Goal: Transaction & Acquisition: Purchase product/service

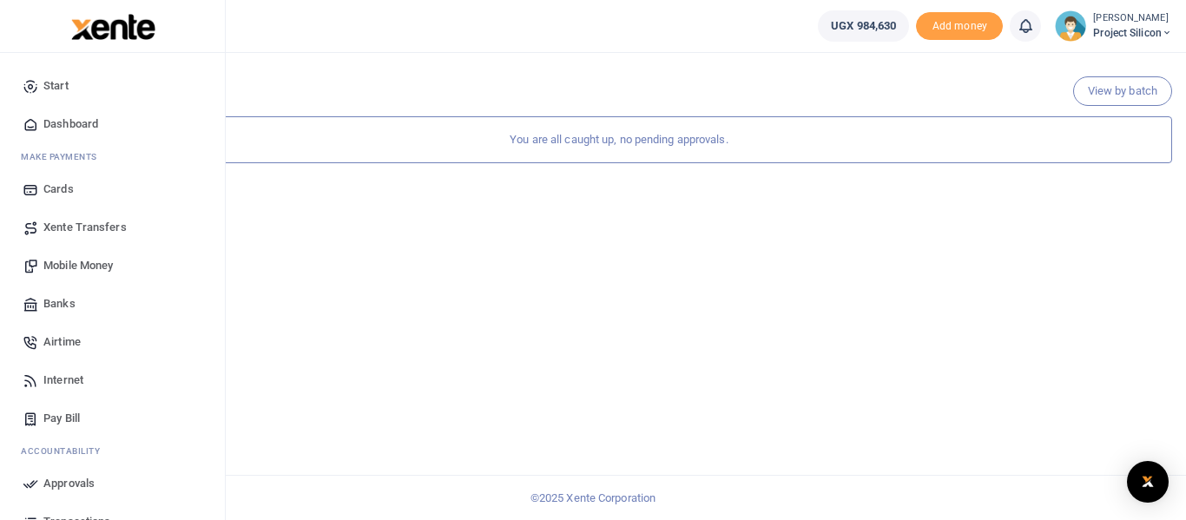
click at [60, 257] on span "Mobile Money" at bounding box center [77, 265] width 69 height 17
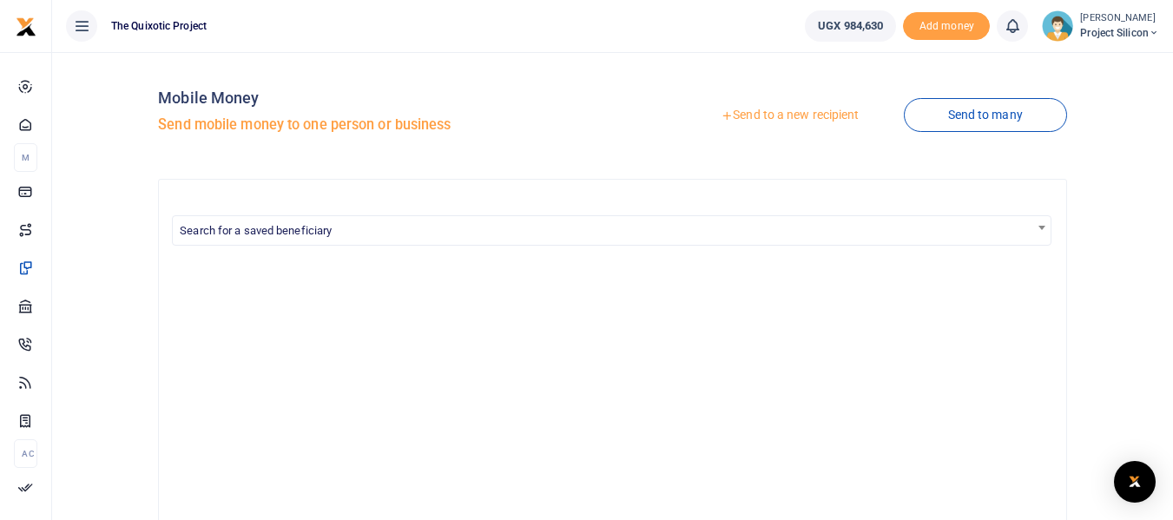
click at [787, 116] on link "Send to a new recipient" at bounding box center [789, 115] width 227 height 31
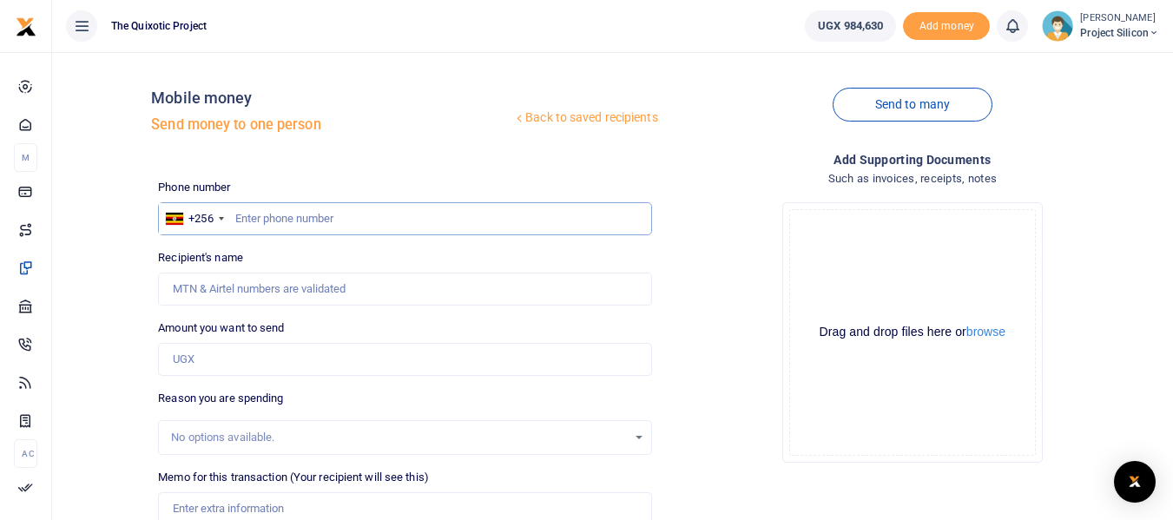
click at [507, 225] on input "text" at bounding box center [404, 218] width 493 height 33
type input "0765634586"
type input "Sauda Tibita"
click at [326, 223] on input "0765634586" at bounding box center [404, 218] width 493 height 33
drag, startPoint x: 315, startPoint y: 223, endPoint x: 230, endPoint y: 222, distance: 85.1
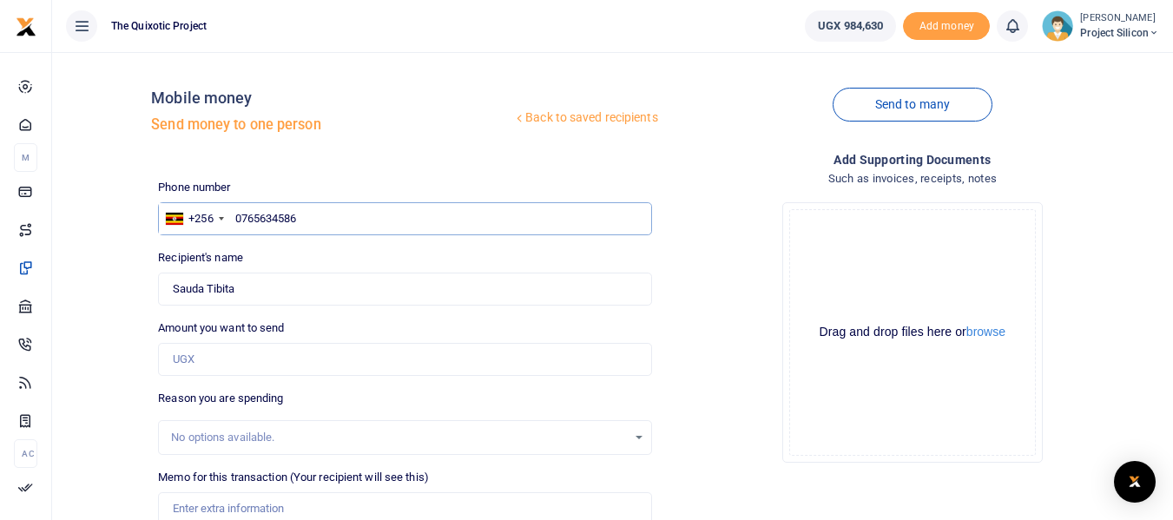
click at [230, 222] on input "0765634586" at bounding box center [404, 218] width 493 height 33
type input "0765634586"
click at [333, 217] on input "text" at bounding box center [404, 218] width 493 height 33
paste input "256 765 634586"
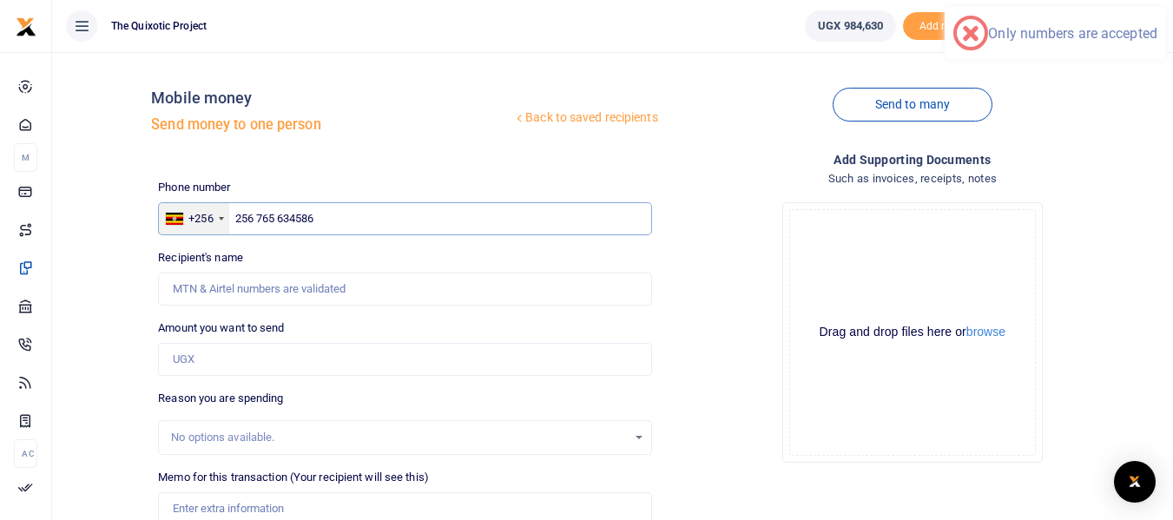
drag, startPoint x: 259, startPoint y: 218, endPoint x: 203, endPoint y: 214, distance: 55.7
click at [203, 214] on div "+256 Uganda +256 256 765 634586" at bounding box center [404, 218] width 493 height 33
type input "0765 634586"
click at [363, 174] on div "Back to saved recipients Mobile money Send money to one person Send to many Pho…" at bounding box center [658, 379] width 1015 height 627
click at [344, 211] on input "0765 634586" at bounding box center [404, 218] width 493 height 33
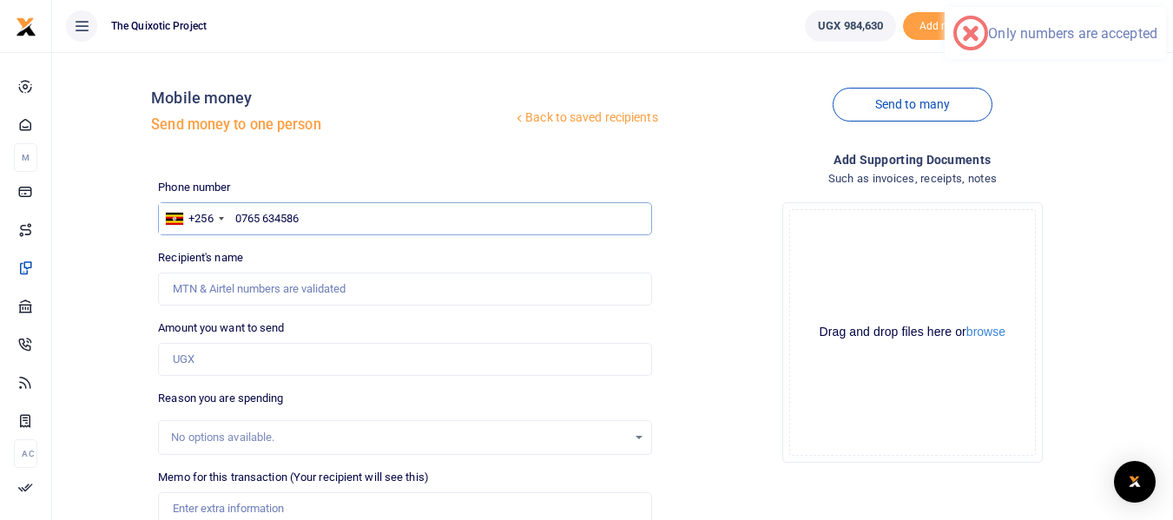
drag, startPoint x: 344, startPoint y: 211, endPoint x: 223, endPoint y: 199, distance: 121.3
click at [223, 199] on div "Phone number +256 Uganda +256 0765 634586 Phone is required." at bounding box center [404, 207] width 493 height 56
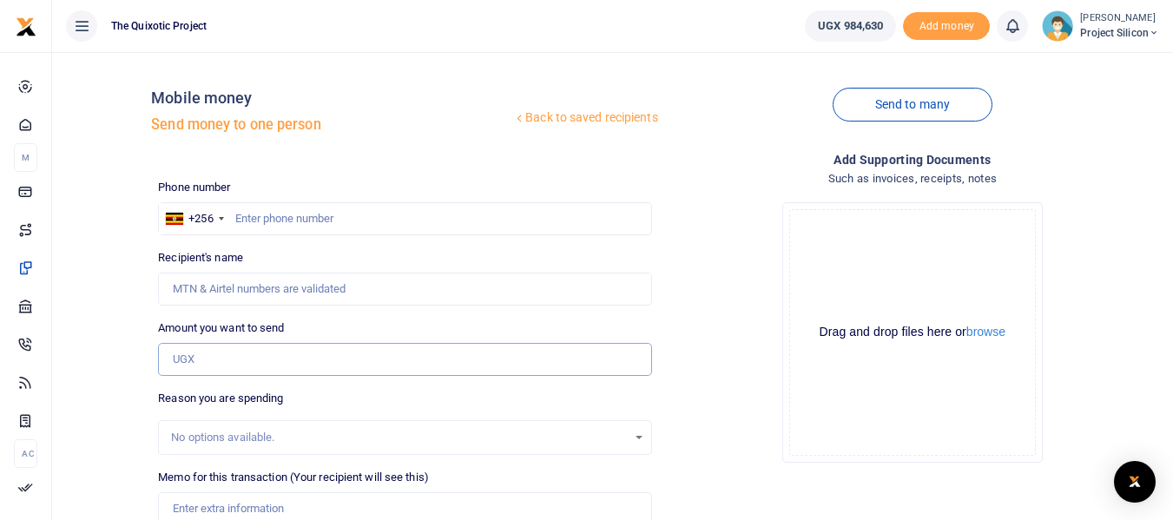
click at [260, 365] on input "Amount you want to send" at bounding box center [404, 359] width 493 height 33
click at [282, 511] on input "Memo for this transaction (Your recipient will see this)" at bounding box center [404, 508] width 493 height 33
paste input "256 765 634586"
type input "256 765 634586"
click at [310, 216] on input "text" at bounding box center [404, 218] width 493 height 33
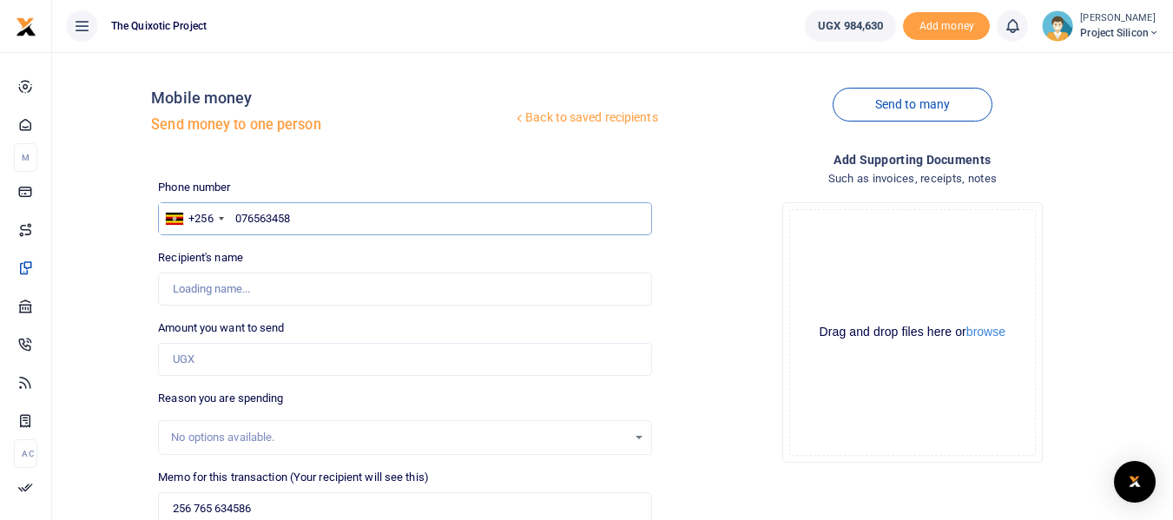
type input "0765634586"
type input "Sauda Tibita"
click at [323, 216] on input "0765634586" at bounding box center [404, 218] width 493 height 33
type input "0765634586"
click at [250, 353] on input "Amount you want to send" at bounding box center [404, 359] width 493 height 33
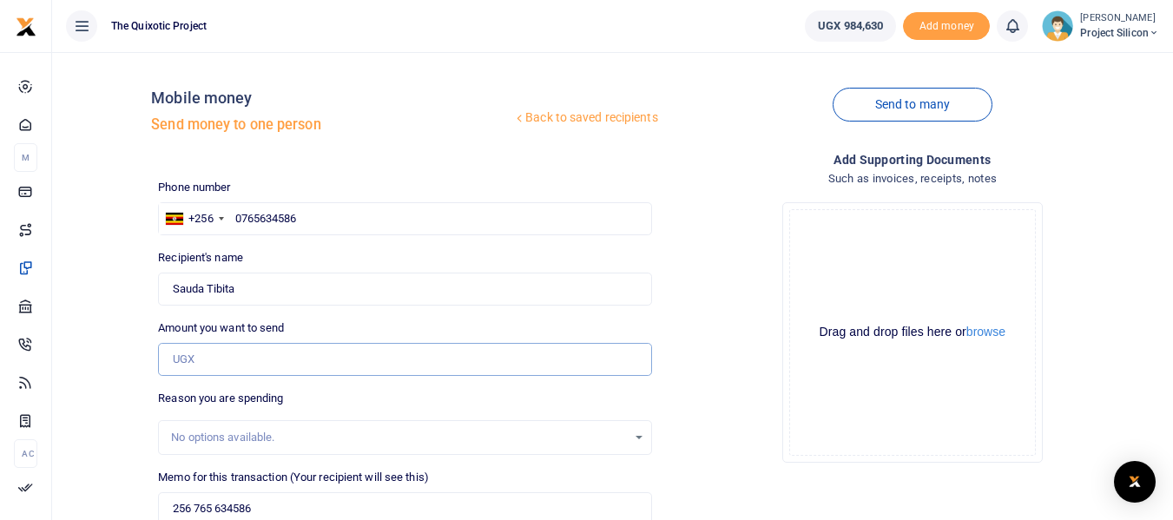
type input "400,000"
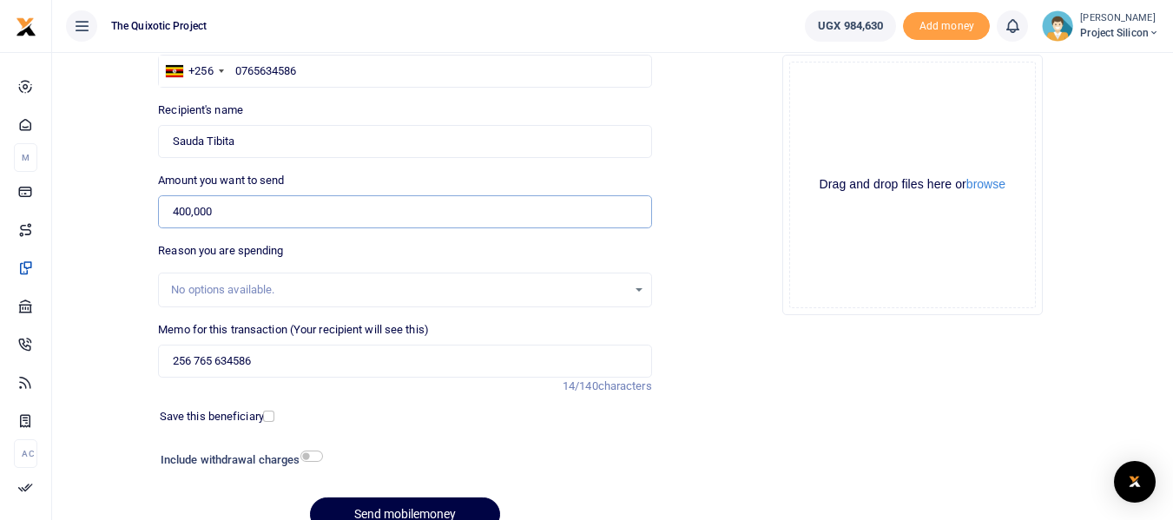
scroll to position [159, 0]
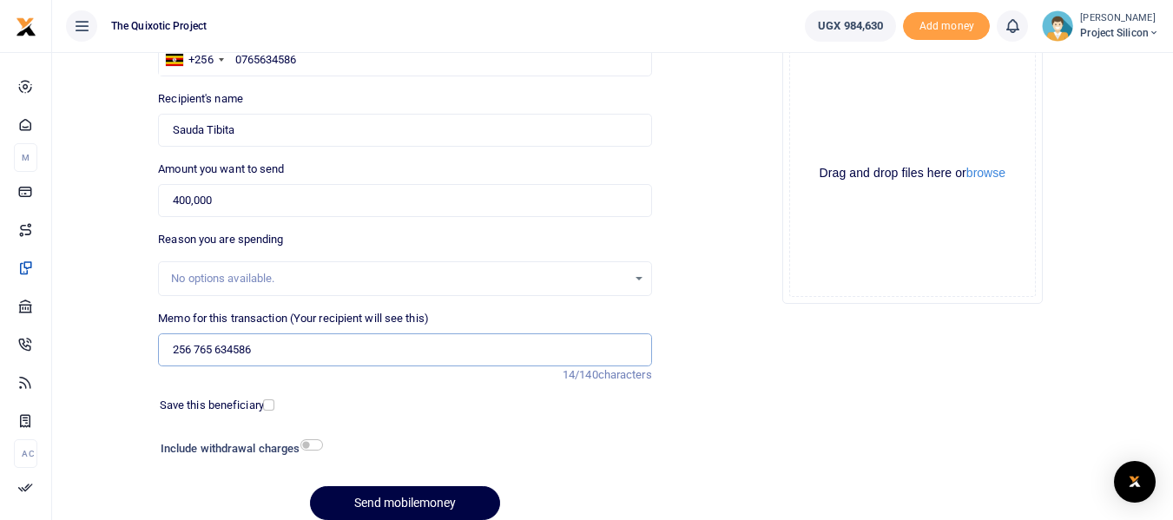
click at [371, 343] on input "256 765 634586" at bounding box center [404, 349] width 493 height 33
type input "c"
type input "Office cleaning services for September 2025"
click at [270, 412] on div "Save this beneficiary" at bounding box center [213, 405] width 121 height 17
click at [269, 406] on input "checkbox" at bounding box center [268, 404] width 11 height 11
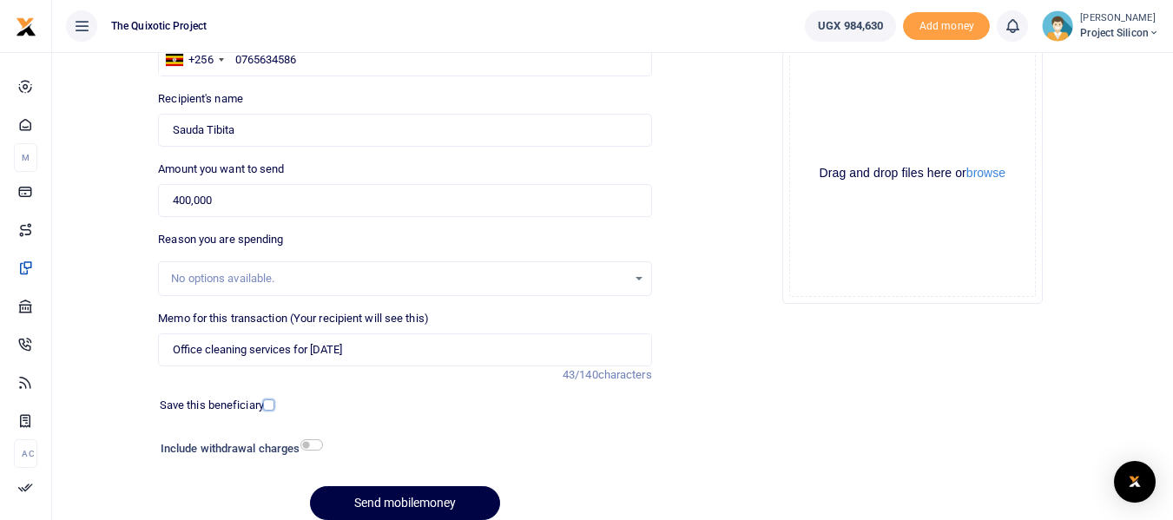
checkbox input "true"
click at [314, 444] on input "checkbox" at bounding box center [311, 444] width 23 height 11
checkbox input "true"
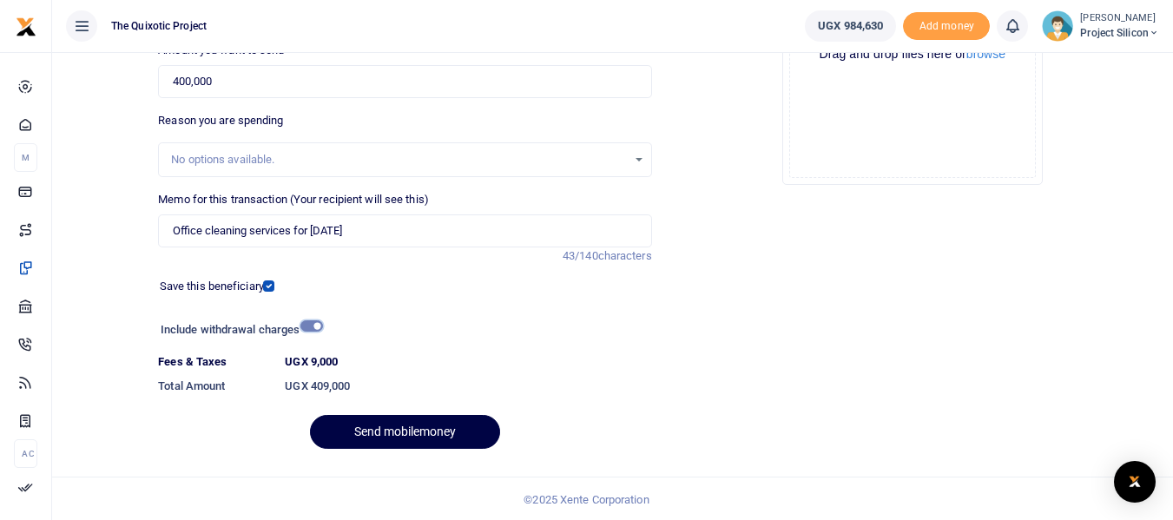
scroll to position [280, 0]
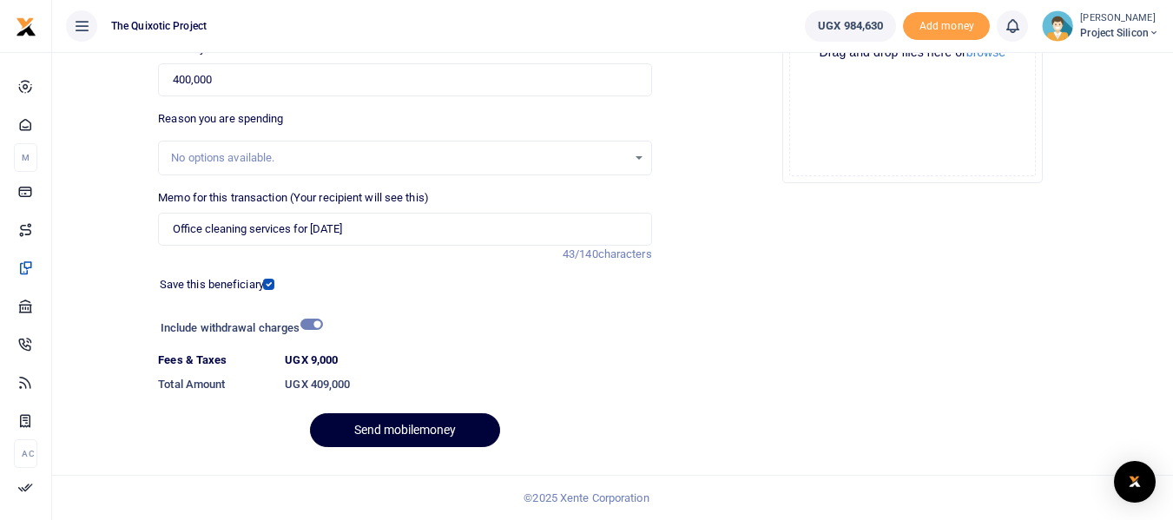
click at [399, 435] on button "Send mobilemoney" at bounding box center [405, 430] width 190 height 34
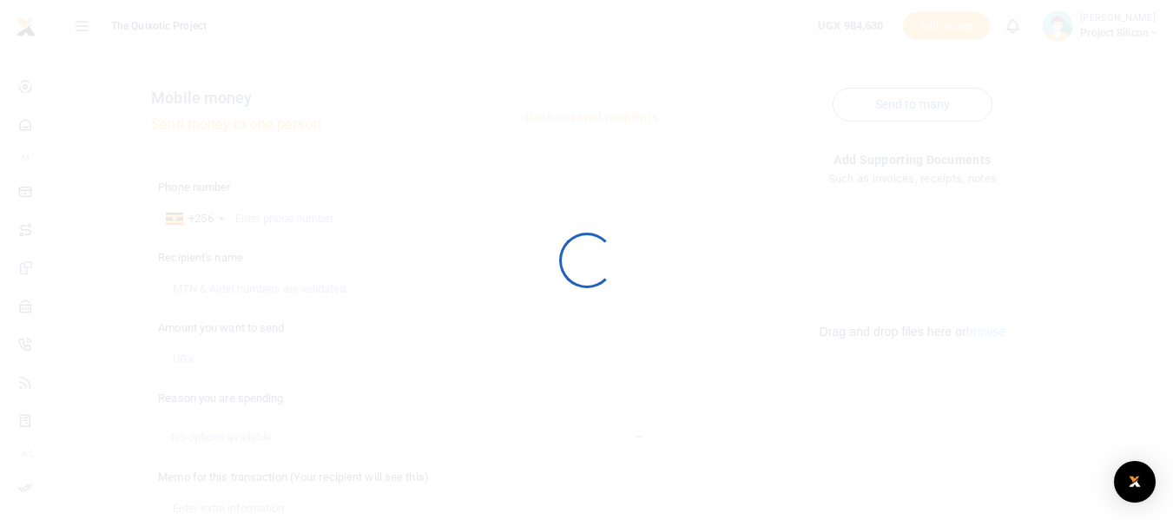
scroll to position [232, 0]
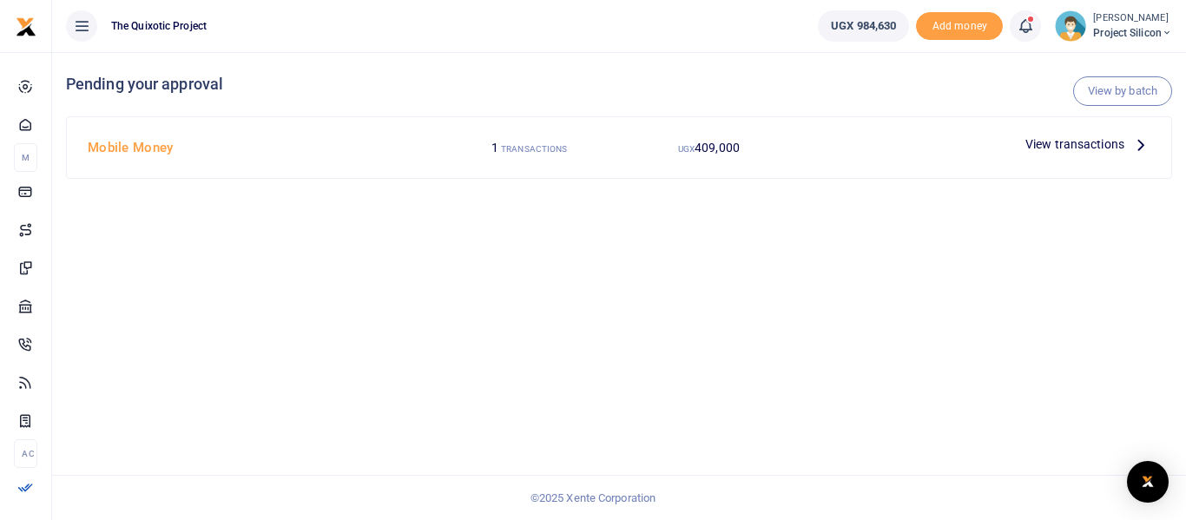
click at [1051, 144] on span "View transactions" at bounding box center [1074, 144] width 99 height 19
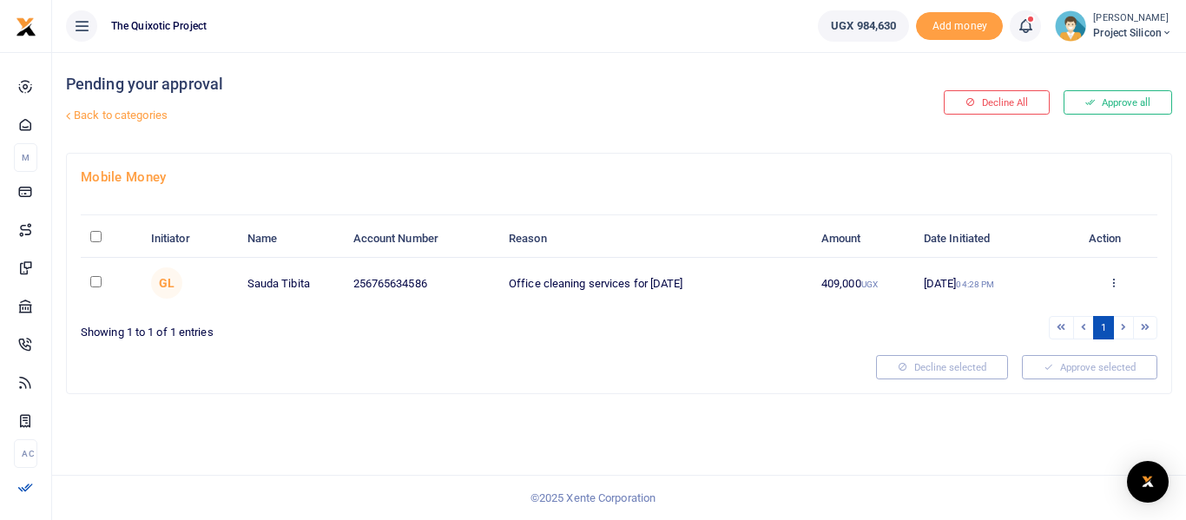
click at [91, 276] on input "checkbox" at bounding box center [95, 281] width 11 height 11
checkbox input "true"
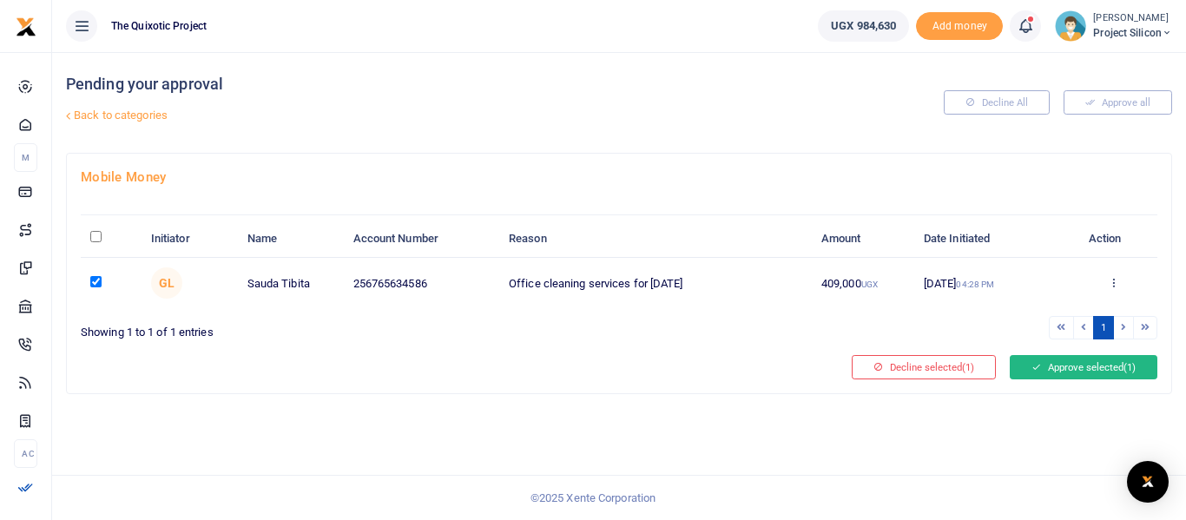
click at [1082, 359] on button "Approve selected (1)" at bounding box center [1084, 367] width 148 height 24
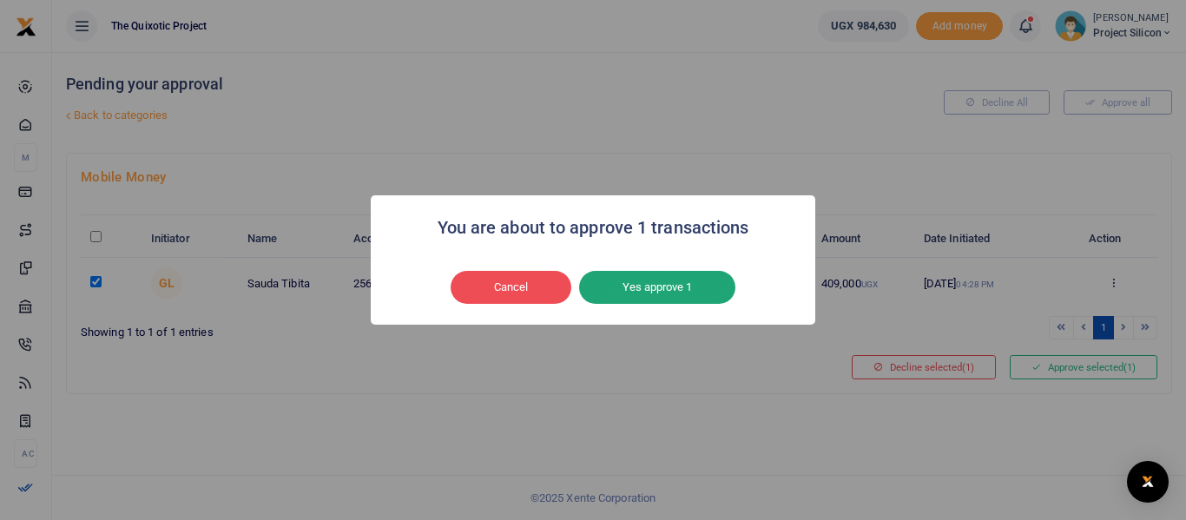
click at [695, 278] on button "Yes approve 1" at bounding box center [657, 287] width 156 height 33
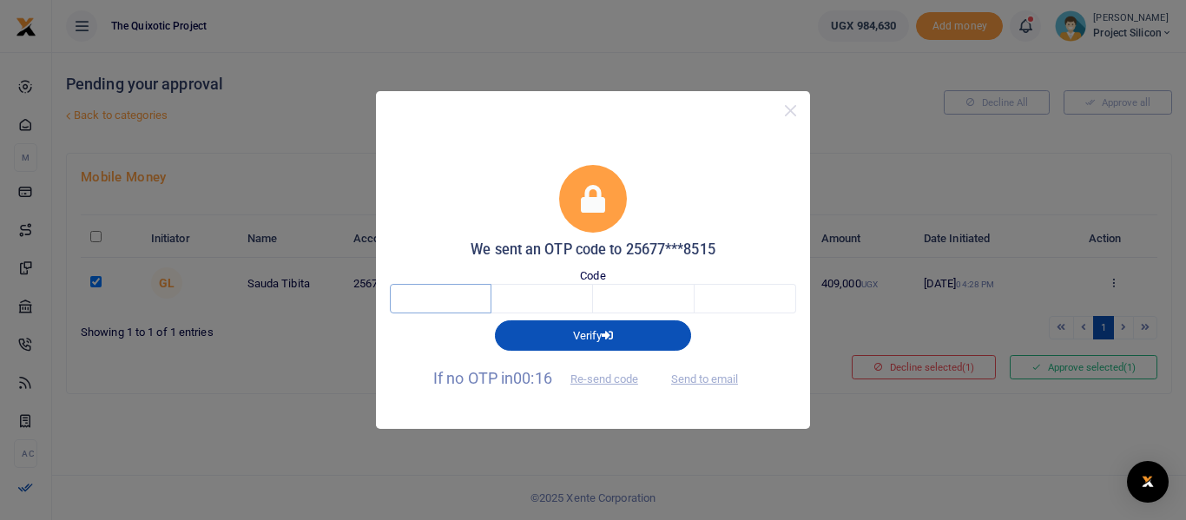
click at [440, 293] on input "text" at bounding box center [441, 299] width 102 height 30
type input "7"
type input "8"
type input "5"
type input "0"
